Goal: Task Accomplishment & Management: Manage account settings

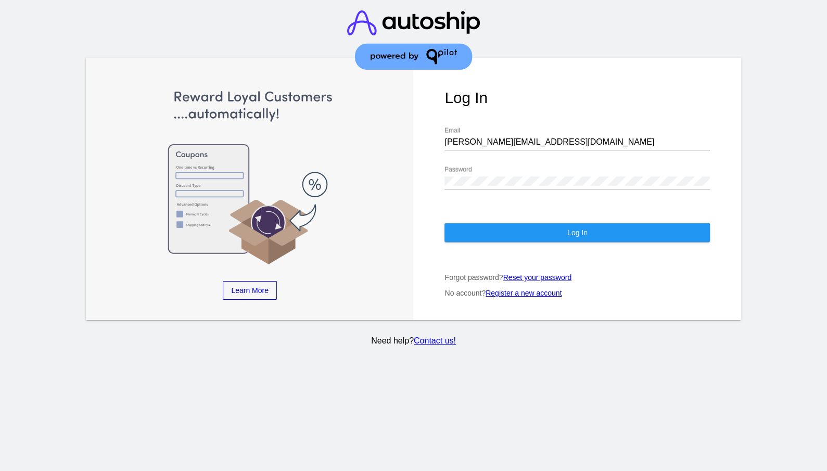
click at [591, 224] on button "Log In" at bounding box center [576, 232] width 265 height 19
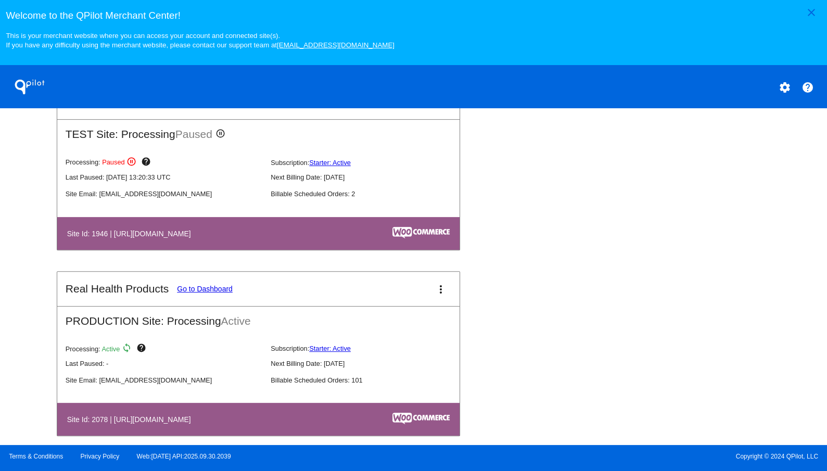
scroll to position [452, 0]
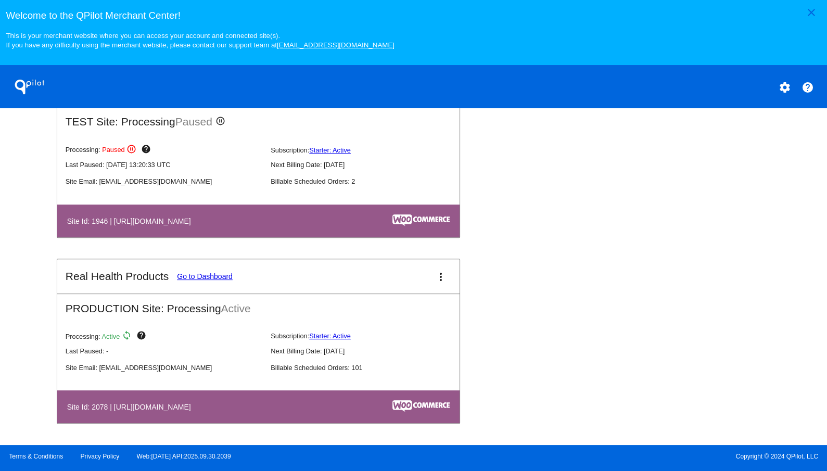
click at [218, 275] on link "Go to Dashboard" at bounding box center [205, 276] width 56 height 8
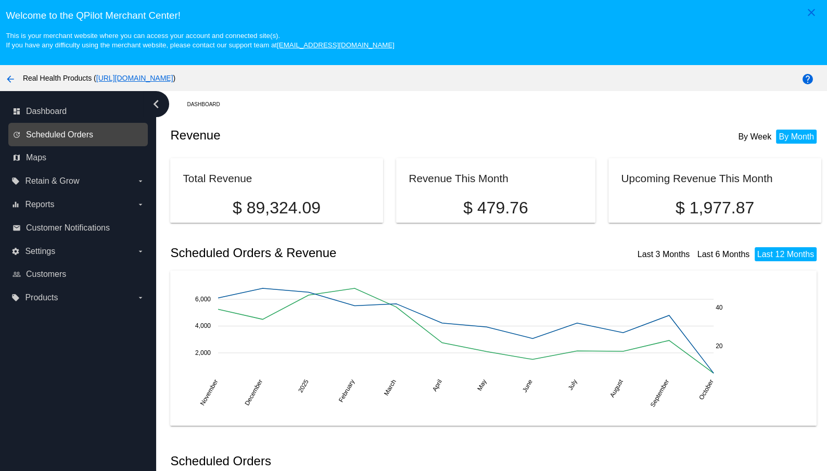
click at [79, 139] on span "Scheduled Orders" at bounding box center [59, 134] width 67 height 9
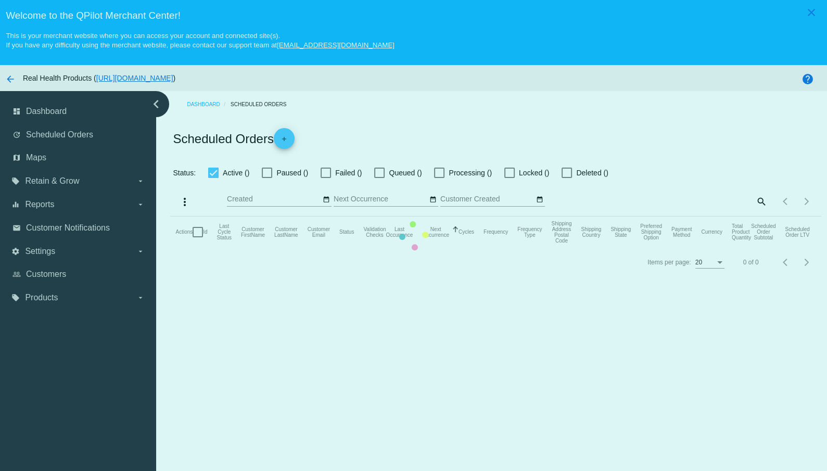
checkbox input "true"
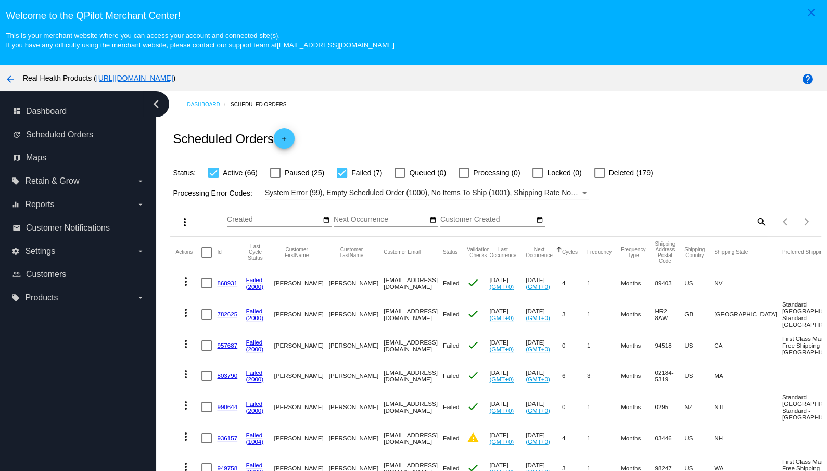
click at [759, 222] on mat-icon "search" at bounding box center [761, 221] width 12 height 16
click at [682, 216] on input "Search" at bounding box center [686, 219] width 162 height 8
paste input "[PERSON_NAME]"
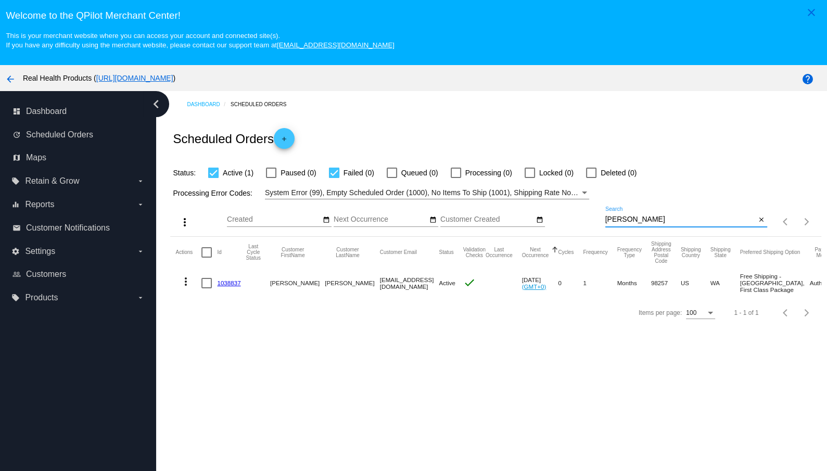
type input "[PERSON_NAME]"
click at [767, 220] on button "close" at bounding box center [761, 219] width 11 height 11
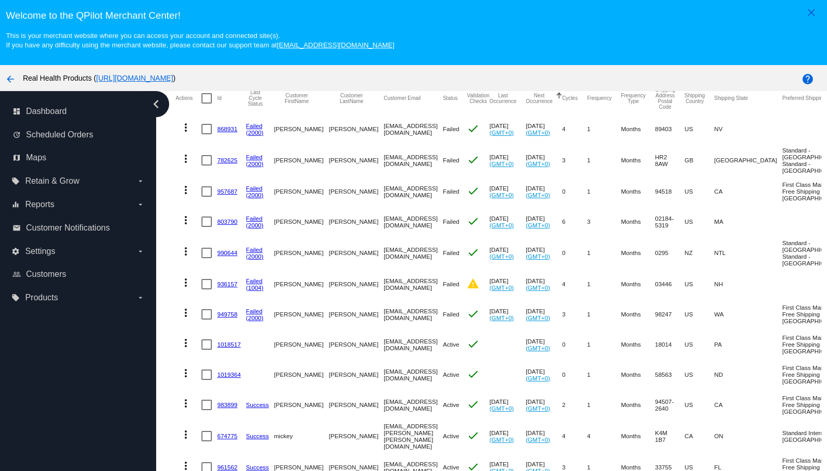
scroll to position [164, 0]
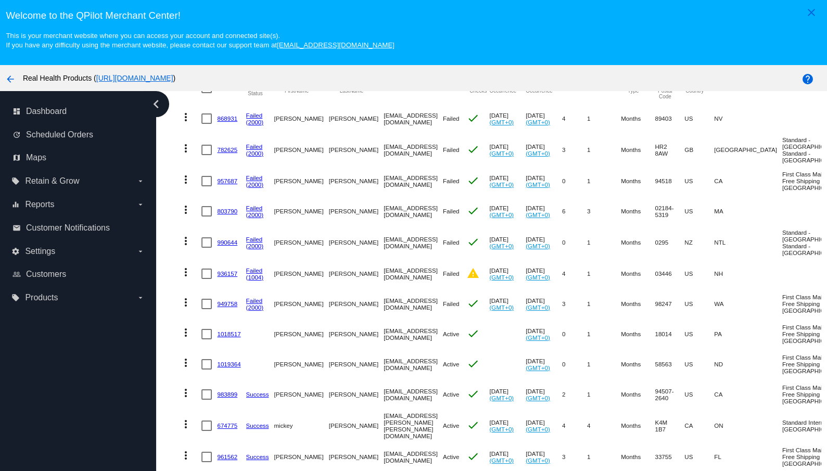
click at [221, 277] on link "936157" at bounding box center [227, 273] width 20 height 7
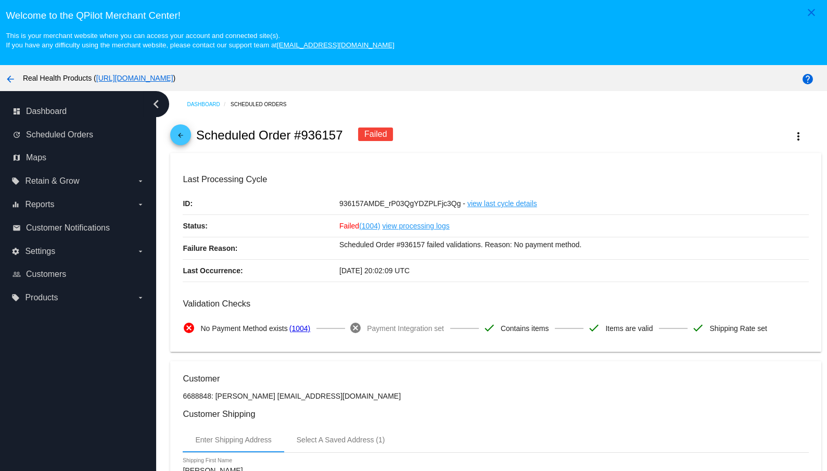
scroll to position [164, 0]
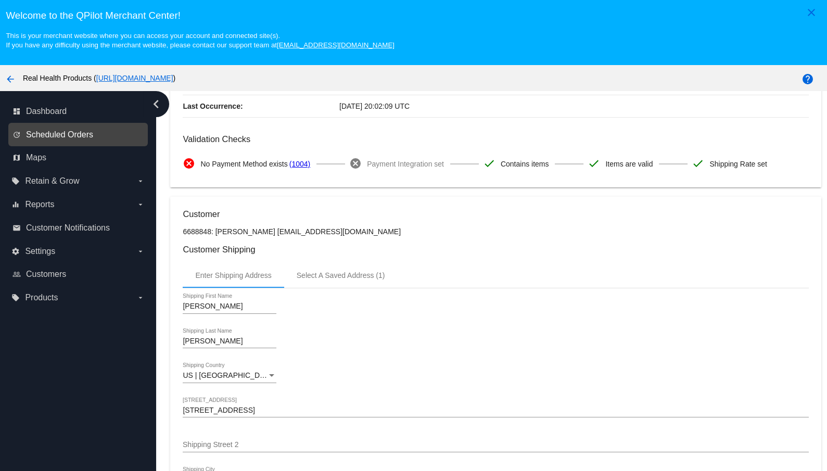
click at [74, 134] on span "Scheduled Orders" at bounding box center [59, 134] width 67 height 9
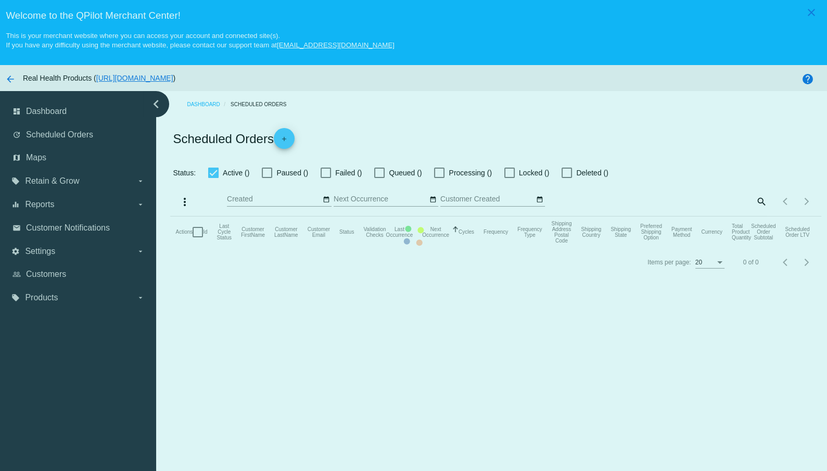
checkbox input "true"
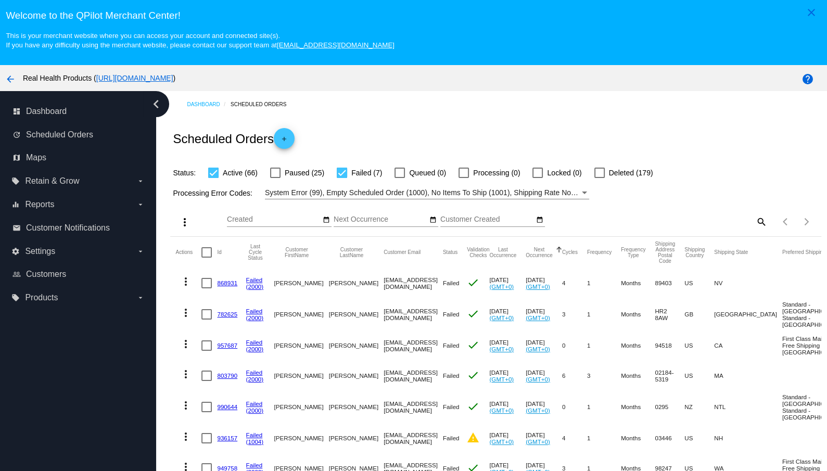
click at [760, 225] on mat-icon "search" at bounding box center [761, 221] width 12 height 16
click at [723, 223] on input "Search" at bounding box center [686, 219] width 162 height 8
paste input "[PERSON_NAME]"
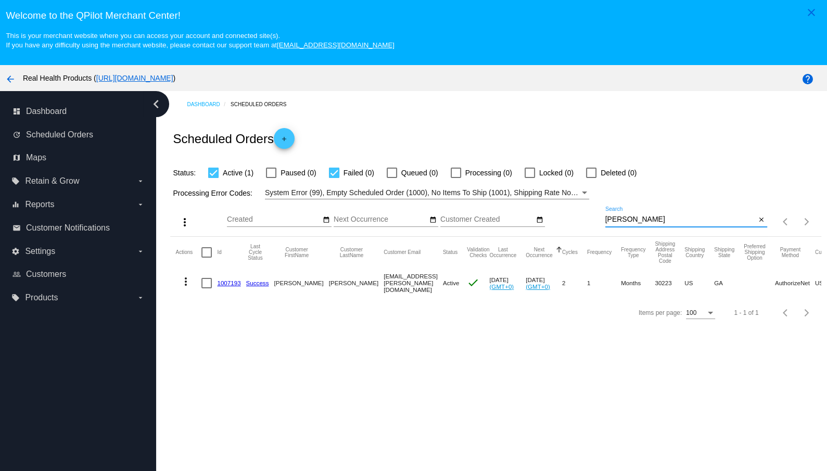
type input "[PERSON_NAME]"
click at [764, 221] on mat-icon "close" at bounding box center [761, 220] width 7 height 8
